Goal: Task Accomplishment & Management: Complete application form

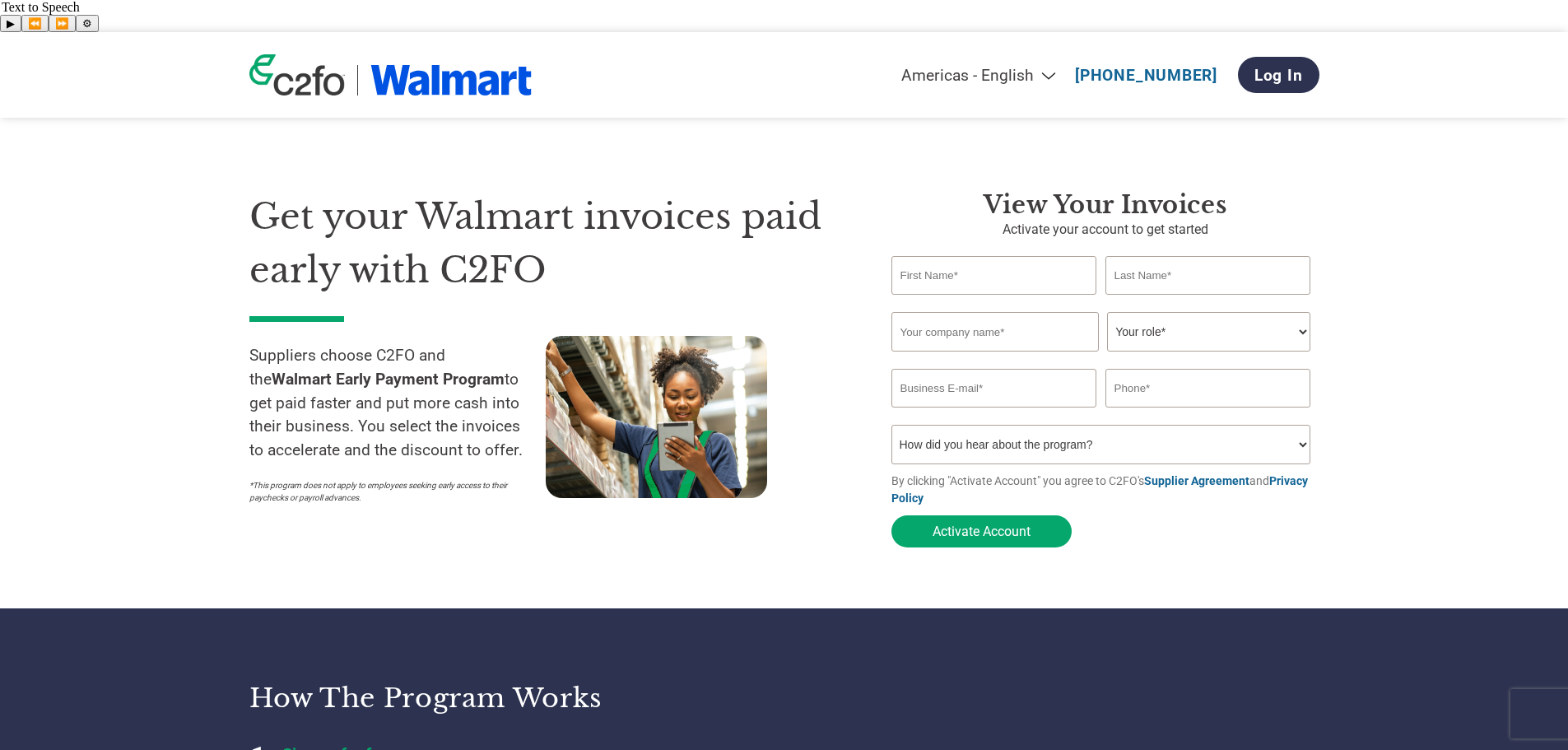
click at [1013, 256] on input "text" at bounding box center [994, 275] width 206 height 39
type input "[PERSON_NAME]"
type input "xys"
select select "CFO"
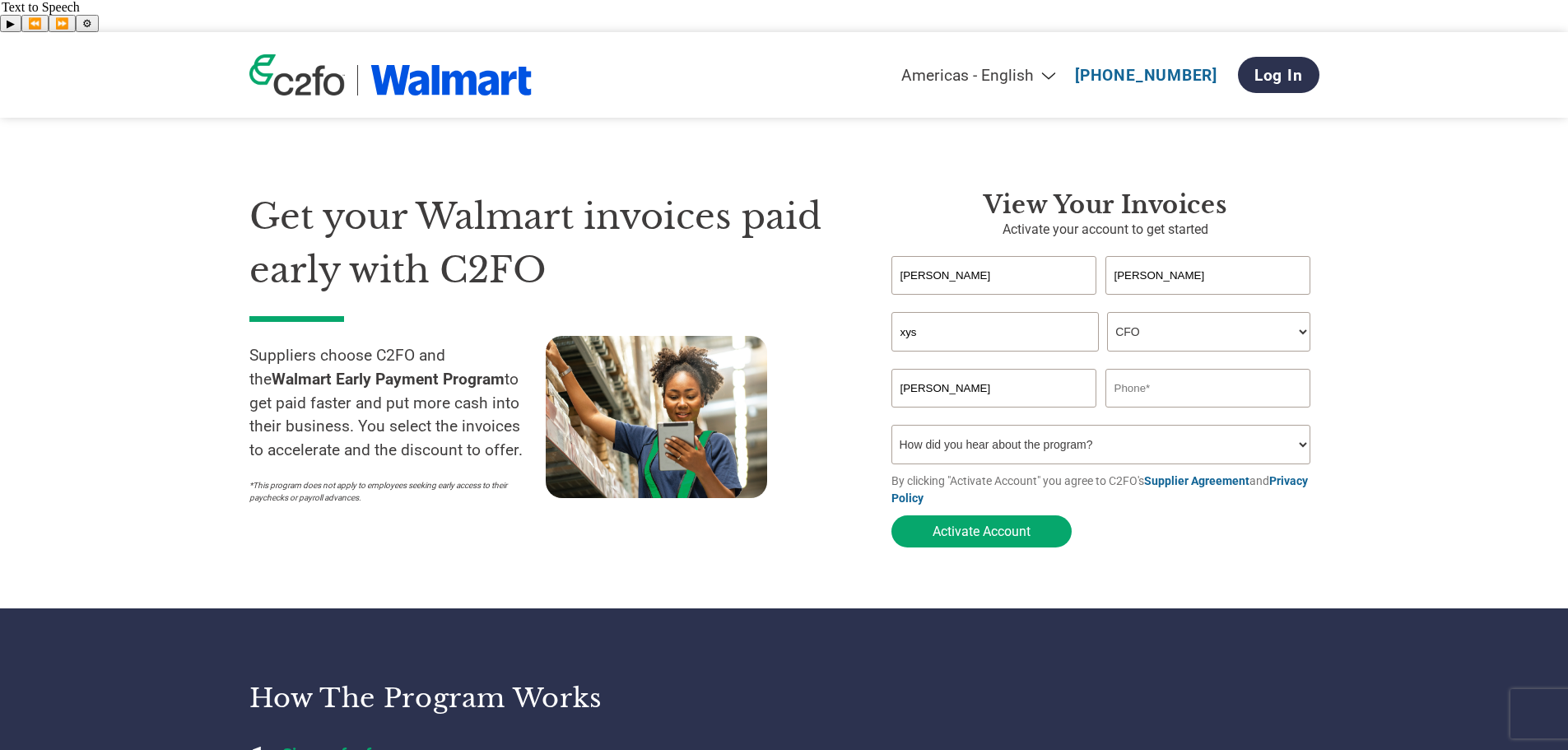
type input "[PERSON_NAME][EMAIL_ADDRESS][PERSON_NAME][DOMAIN_NAME]"
click at [1181, 369] on input "text" at bounding box center [1208, 387] width 206 height 39
type input "0000000000"
click at [979, 312] on input "xys" at bounding box center [995, 332] width 208 height 40
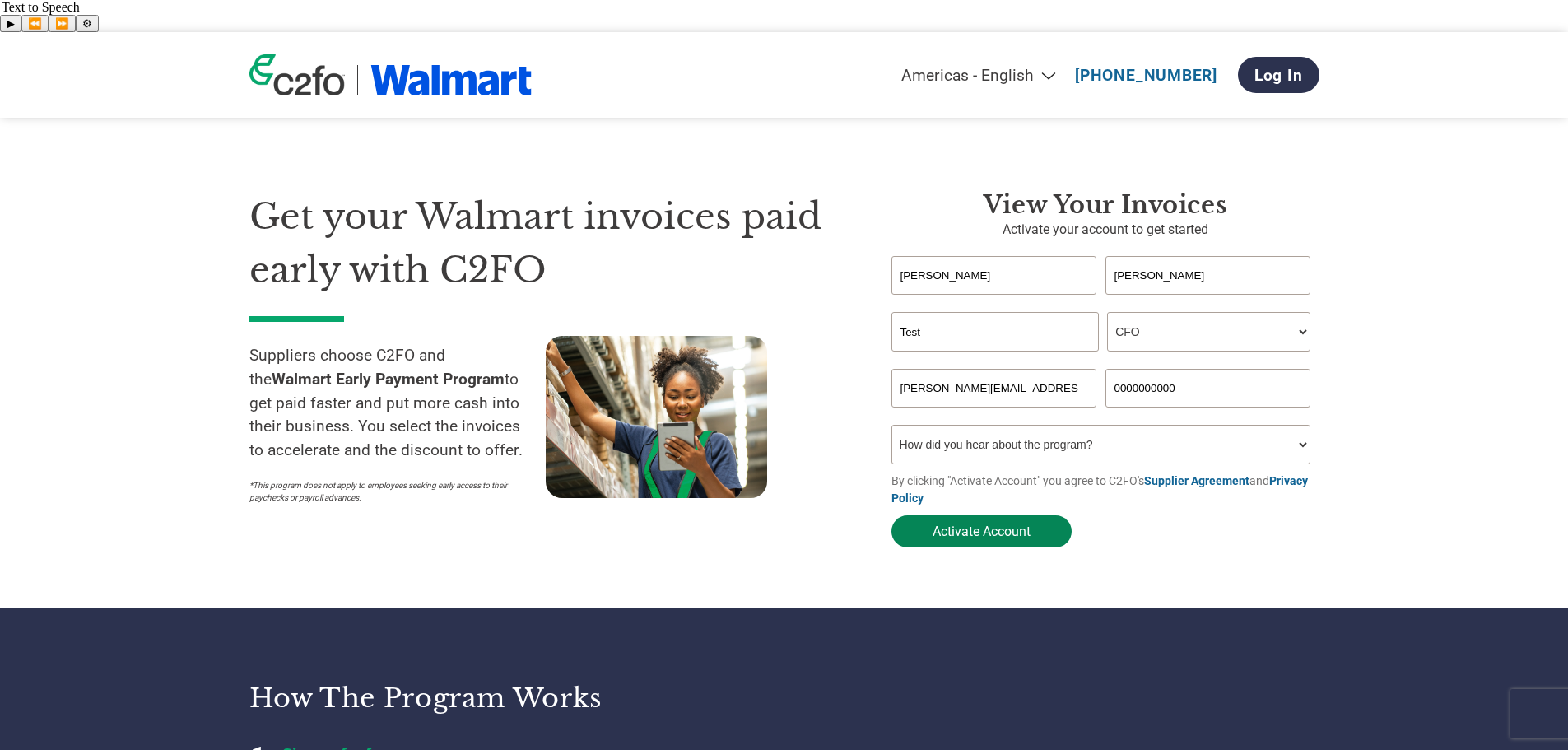
type input "Test"
click at [1004, 515] on button "Activate Account" at bounding box center [982, 531] width 180 height 32
